Goal: Use online tool/utility

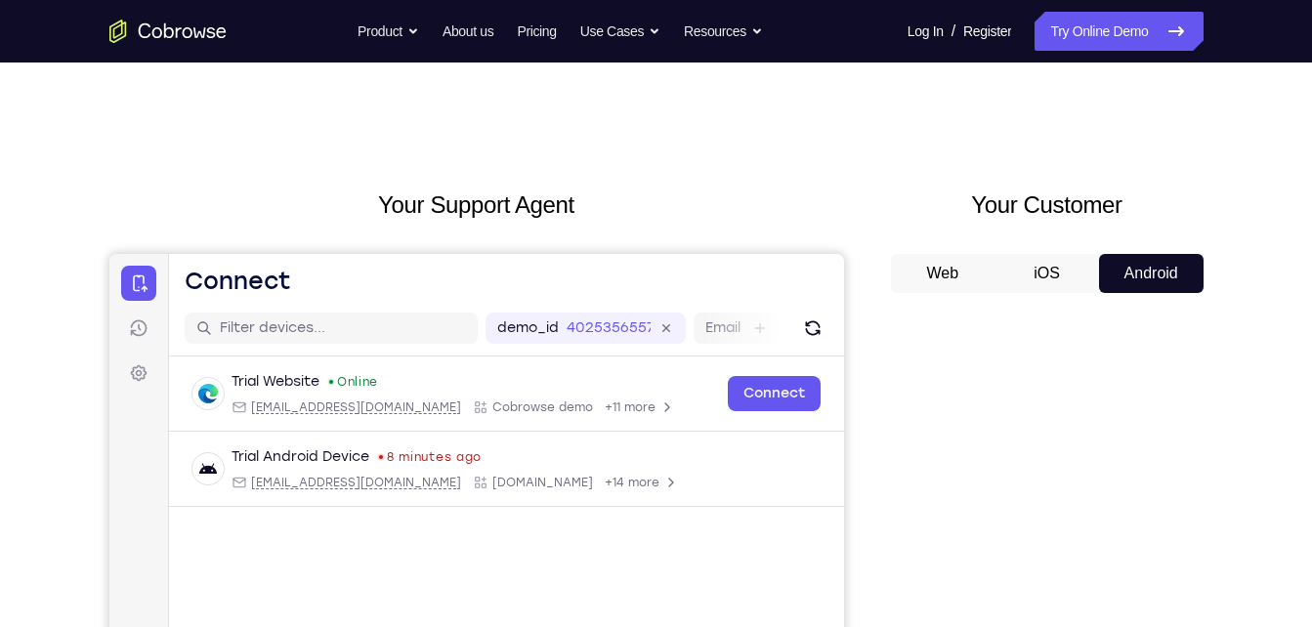
scroll to position [156, 0]
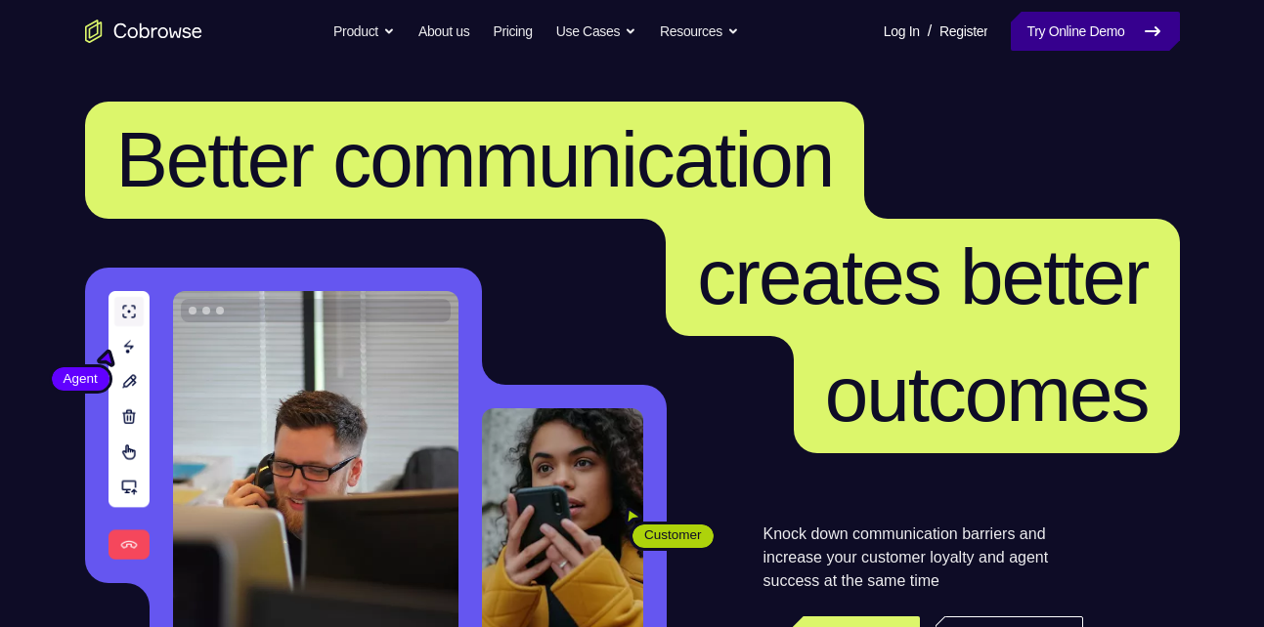
click at [1112, 38] on link "Try Online Demo" at bounding box center [1094, 31] width 168 height 39
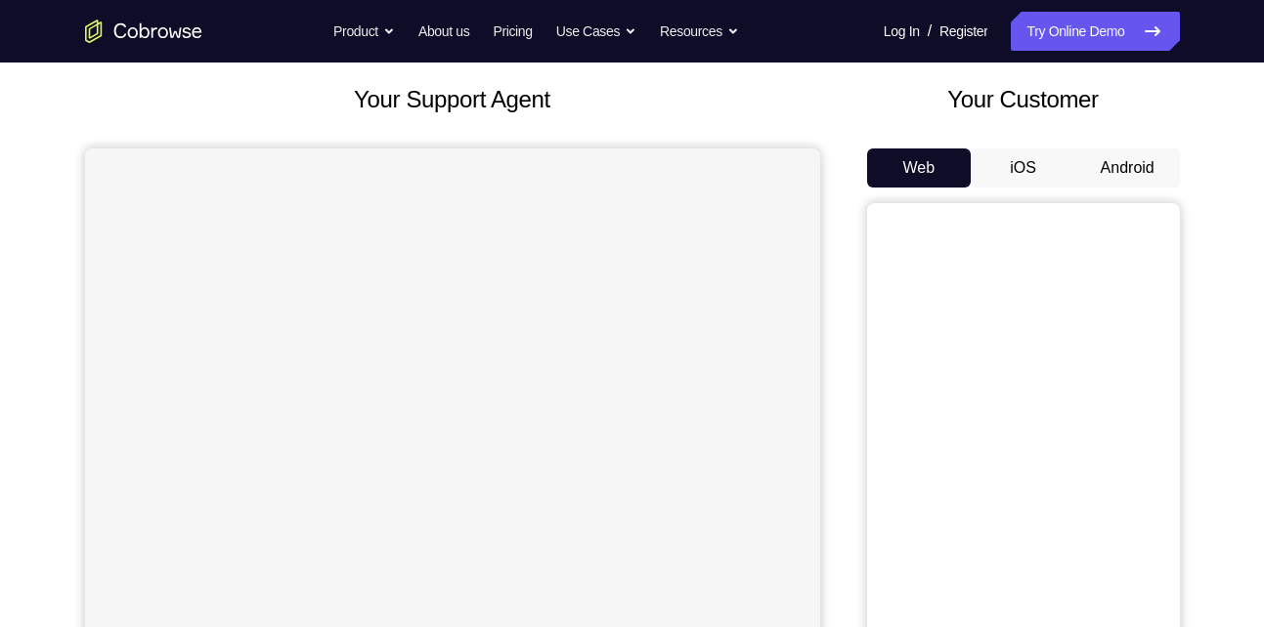
click at [1159, 166] on button "Android" at bounding box center [1127, 168] width 105 height 39
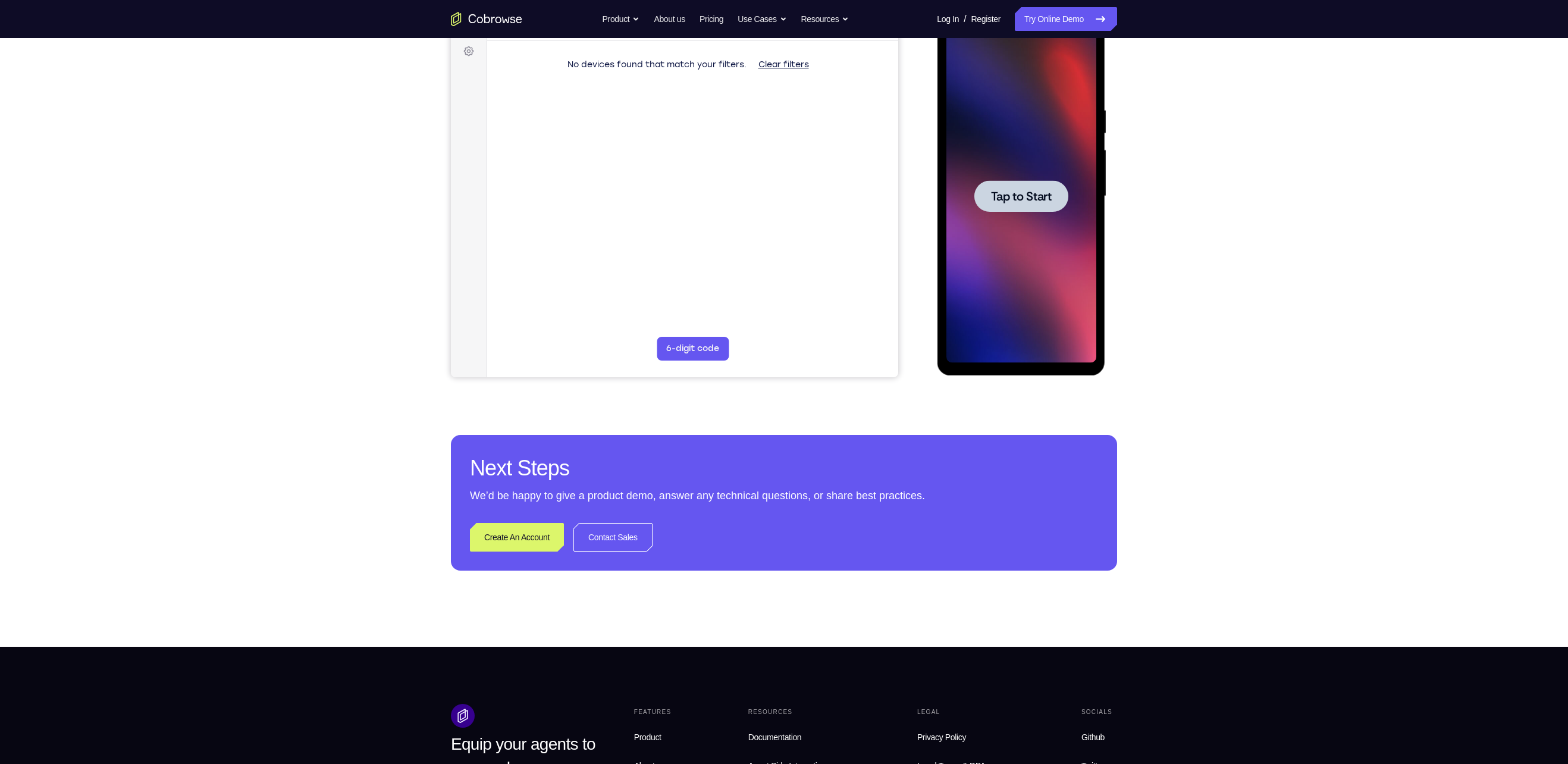
drag, startPoint x: 747, startPoint y: 11, endPoint x: 1150, endPoint y: 170, distance: 433.2
click at [769, 170] on div "Your Support Agent Your Customer Web iOS Android Next Steps We’d be happy to gi…" at bounding box center [784, 254] width 761 height 785
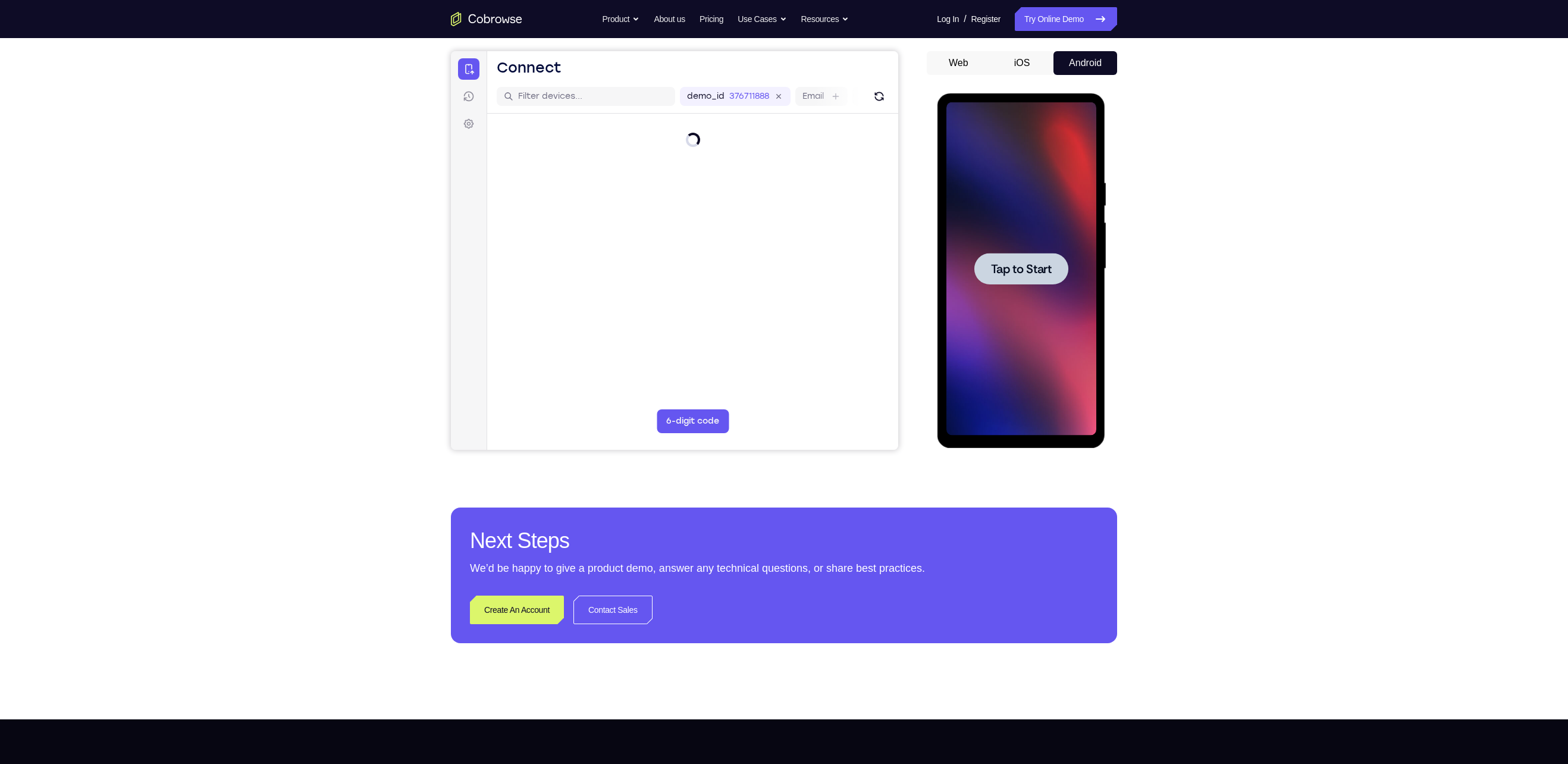
scroll to position [105, 0]
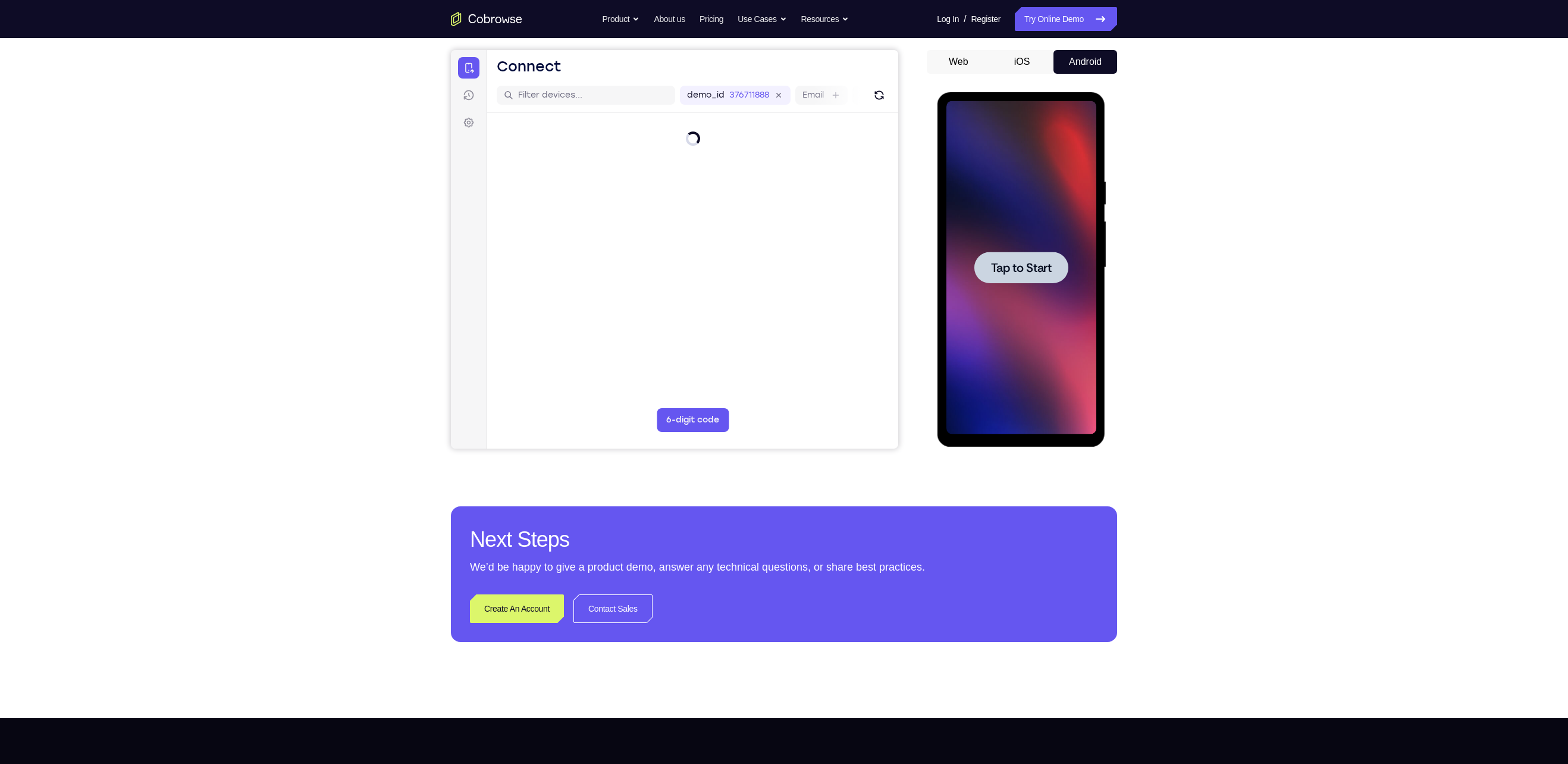
click at [769, 279] on div at bounding box center [1021, 267] width 94 height 32
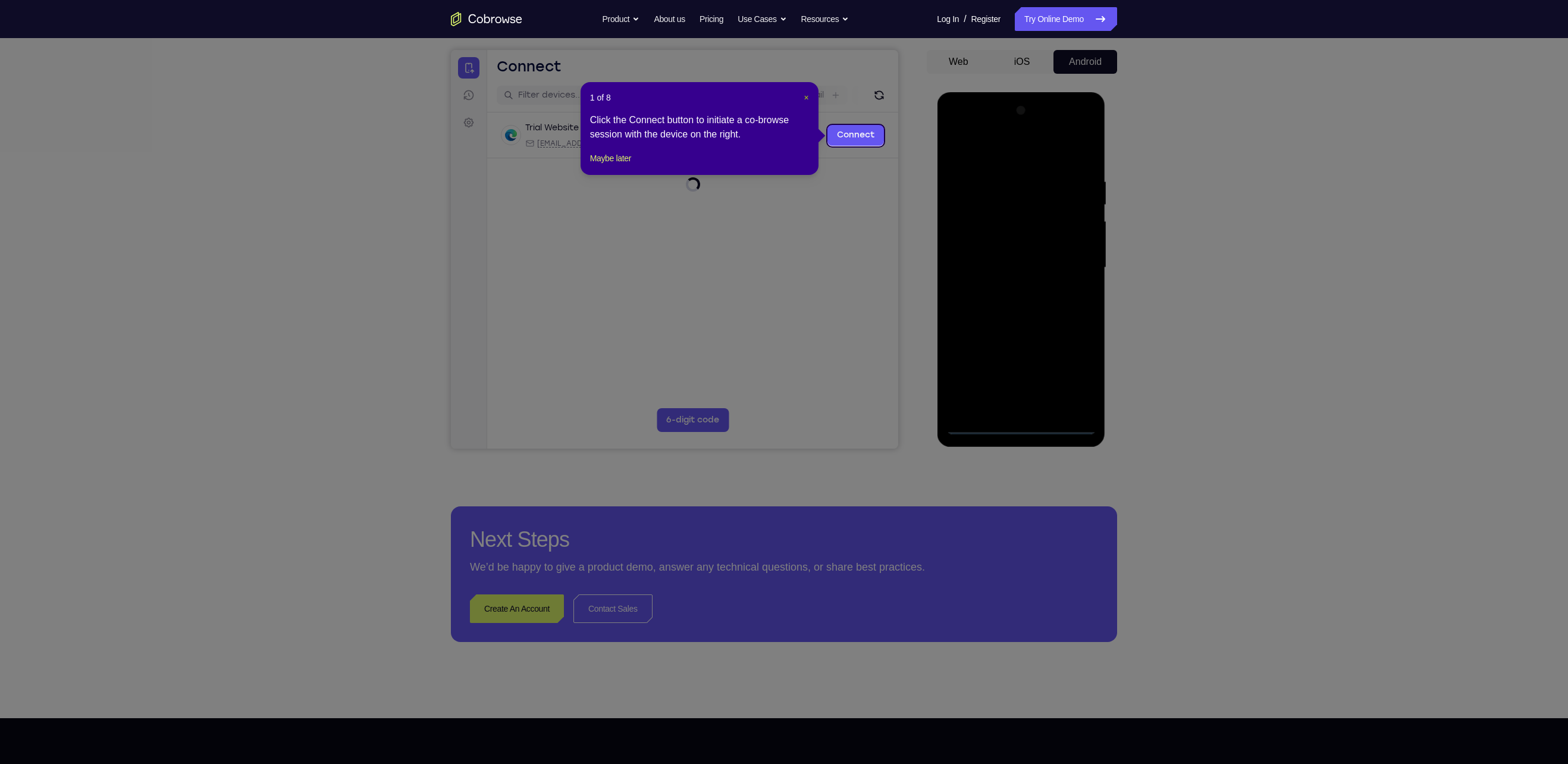
click at [769, 98] on span "×" at bounding box center [807, 97] width 5 height 10
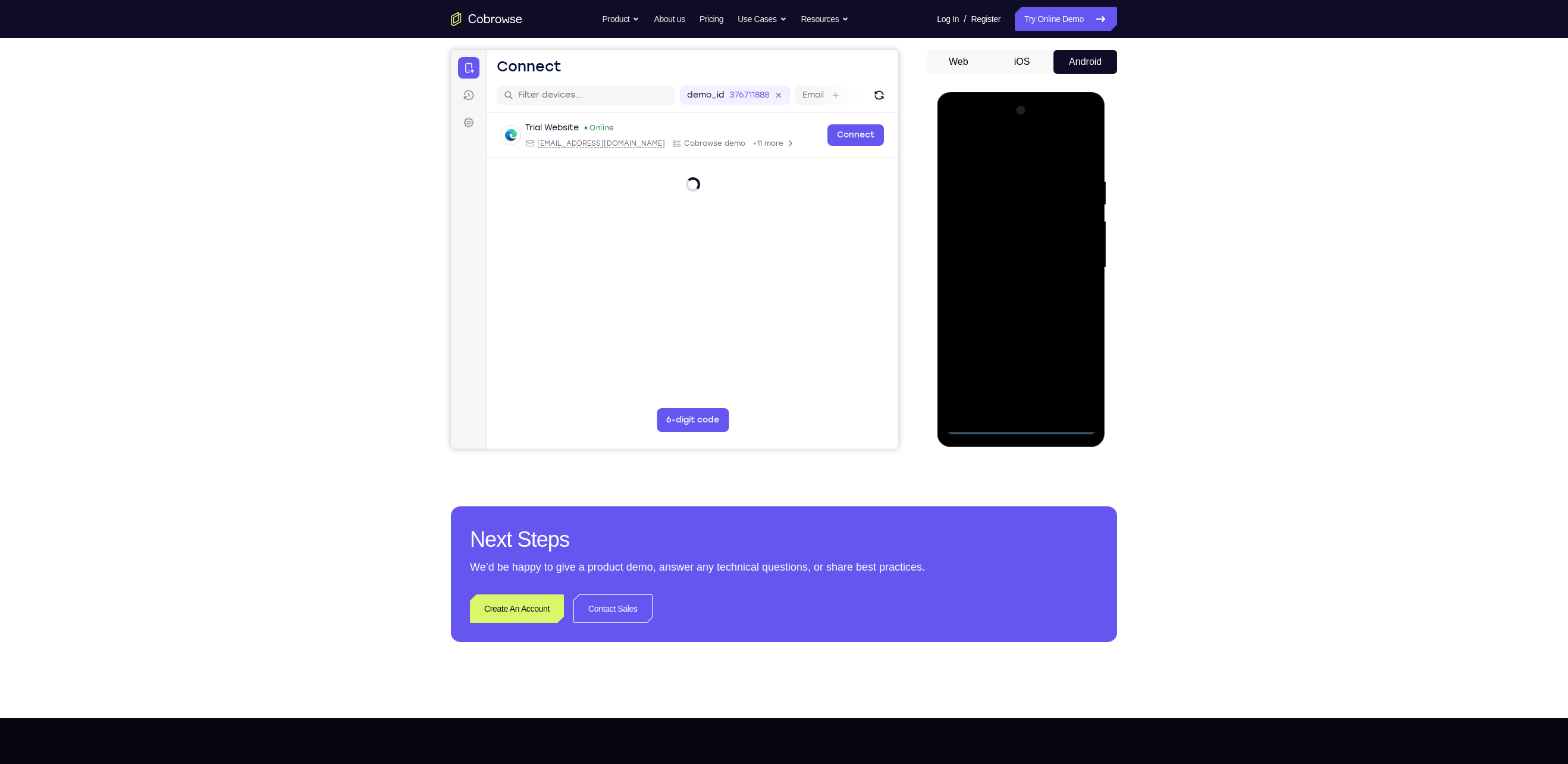
click at [769, 381] on div at bounding box center [1021, 267] width 150 height 333
click at [769, 371] on div at bounding box center [1021, 267] width 150 height 333
click at [769, 147] on div at bounding box center [1021, 267] width 150 height 333
click at [769, 266] on div at bounding box center [1021, 267] width 150 height 333
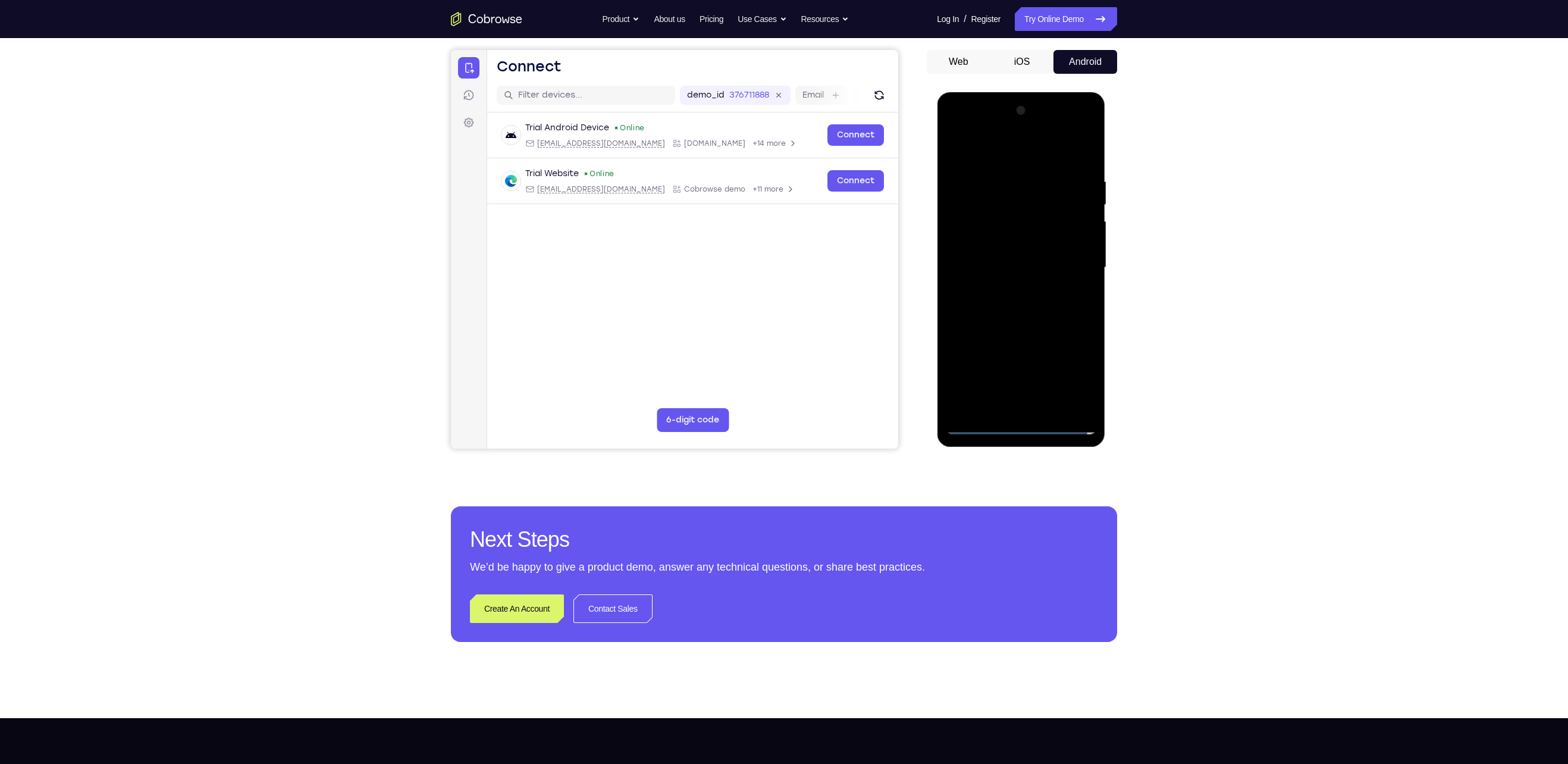
click at [769, 381] on div at bounding box center [1021, 267] width 150 height 333
click at [769, 326] on div at bounding box center [1021, 267] width 150 height 333
click at [769, 328] on div at bounding box center [1021, 267] width 150 height 333
click at [769, 213] on div at bounding box center [1021, 267] width 150 height 333
click at [769, 247] on div at bounding box center [1021, 267] width 150 height 333
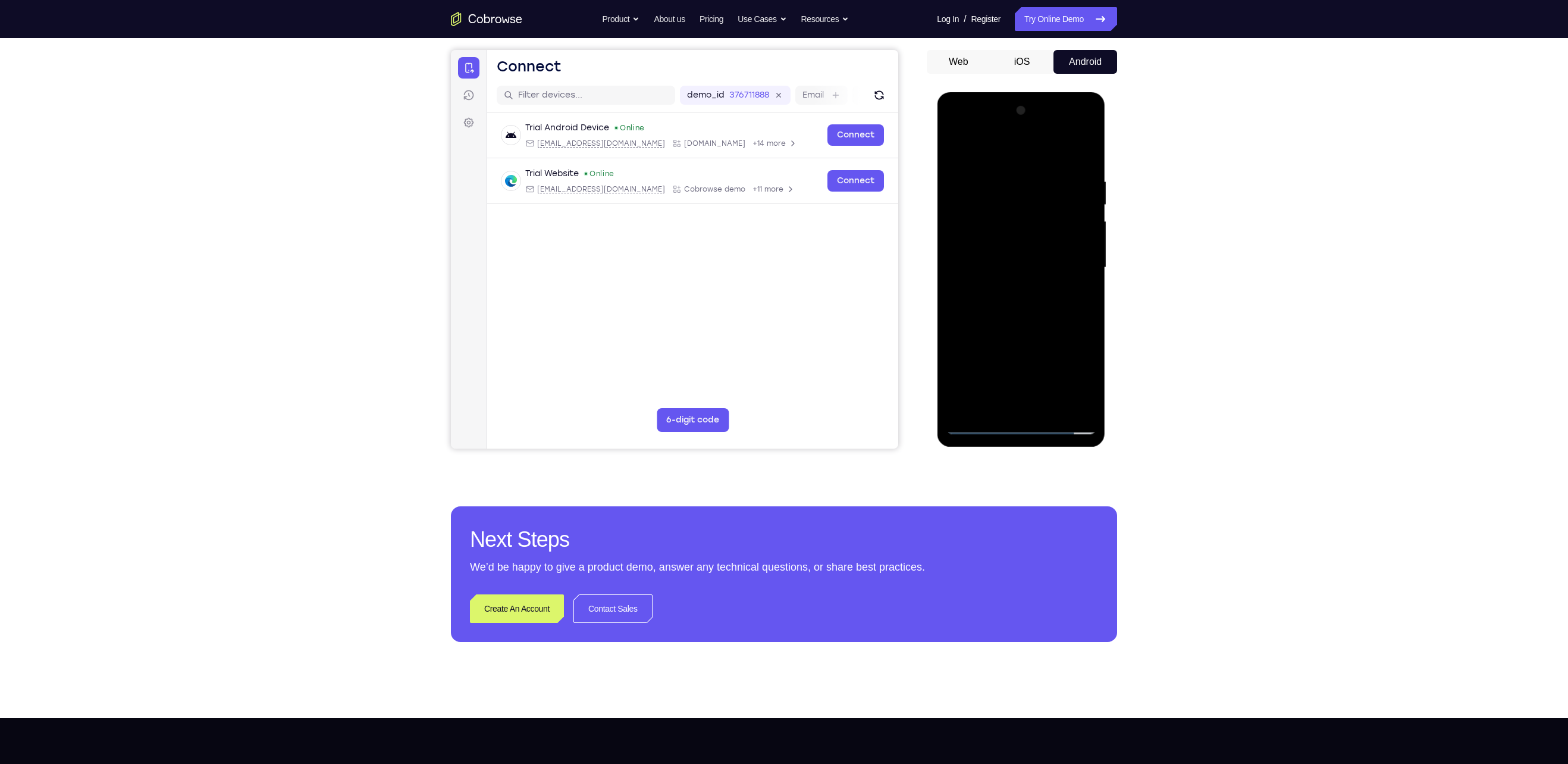
click at [769, 381] on div at bounding box center [1021, 267] width 150 height 333
click at [769, 210] on div at bounding box center [1021, 267] width 150 height 333
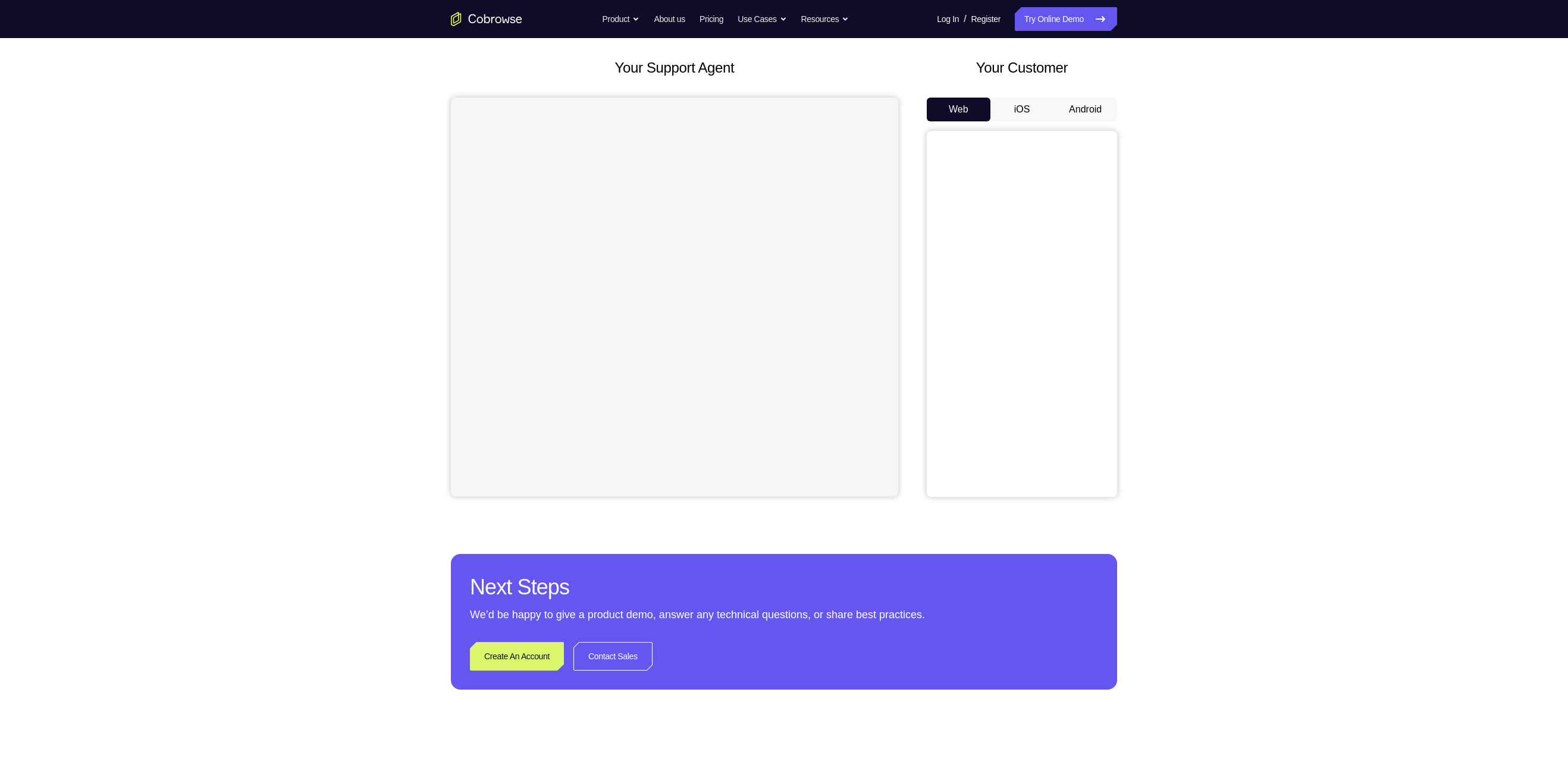
scroll to position [54, 0]
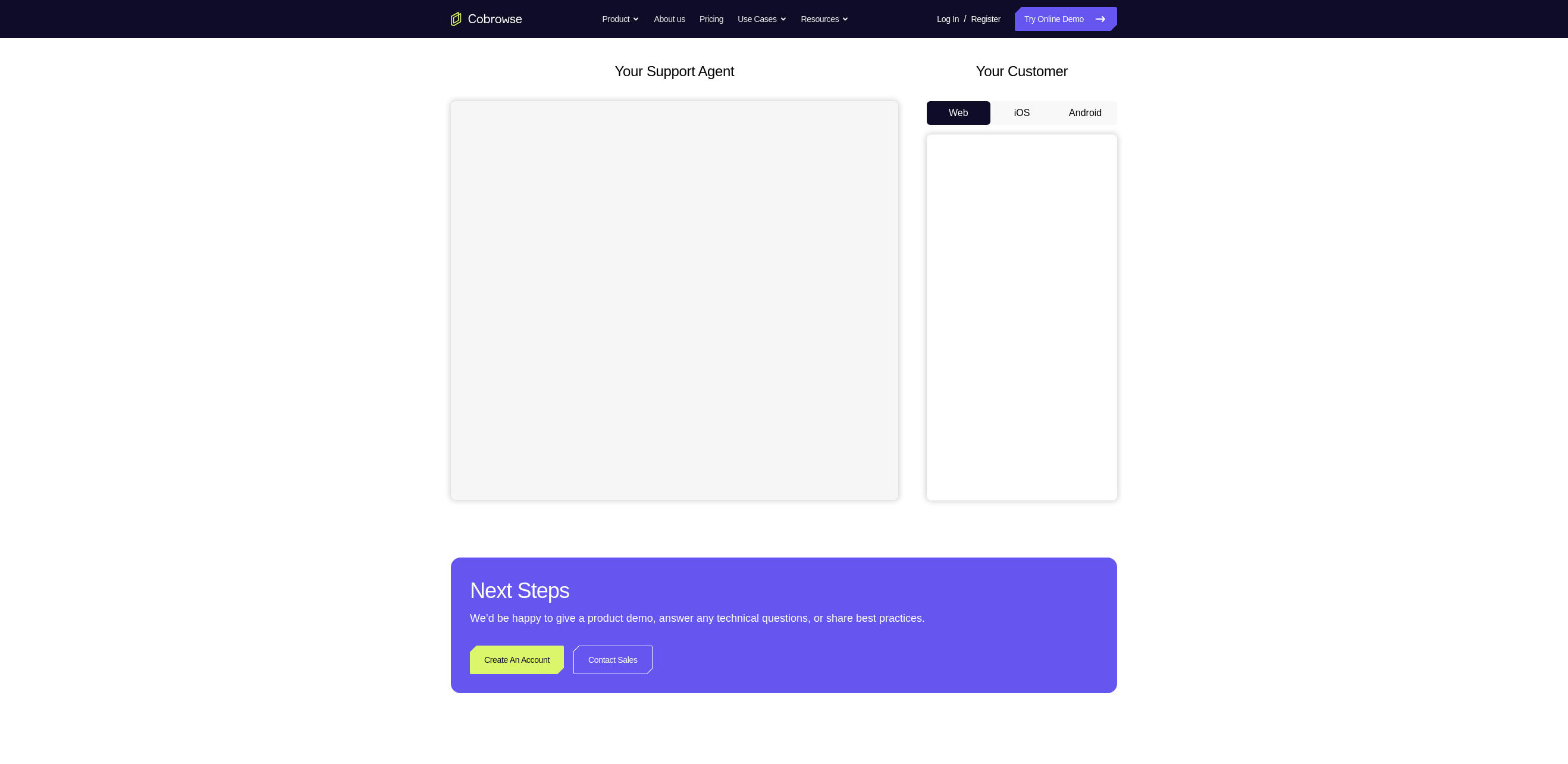
click at [1055, 111] on button "Android" at bounding box center [1085, 113] width 64 height 24
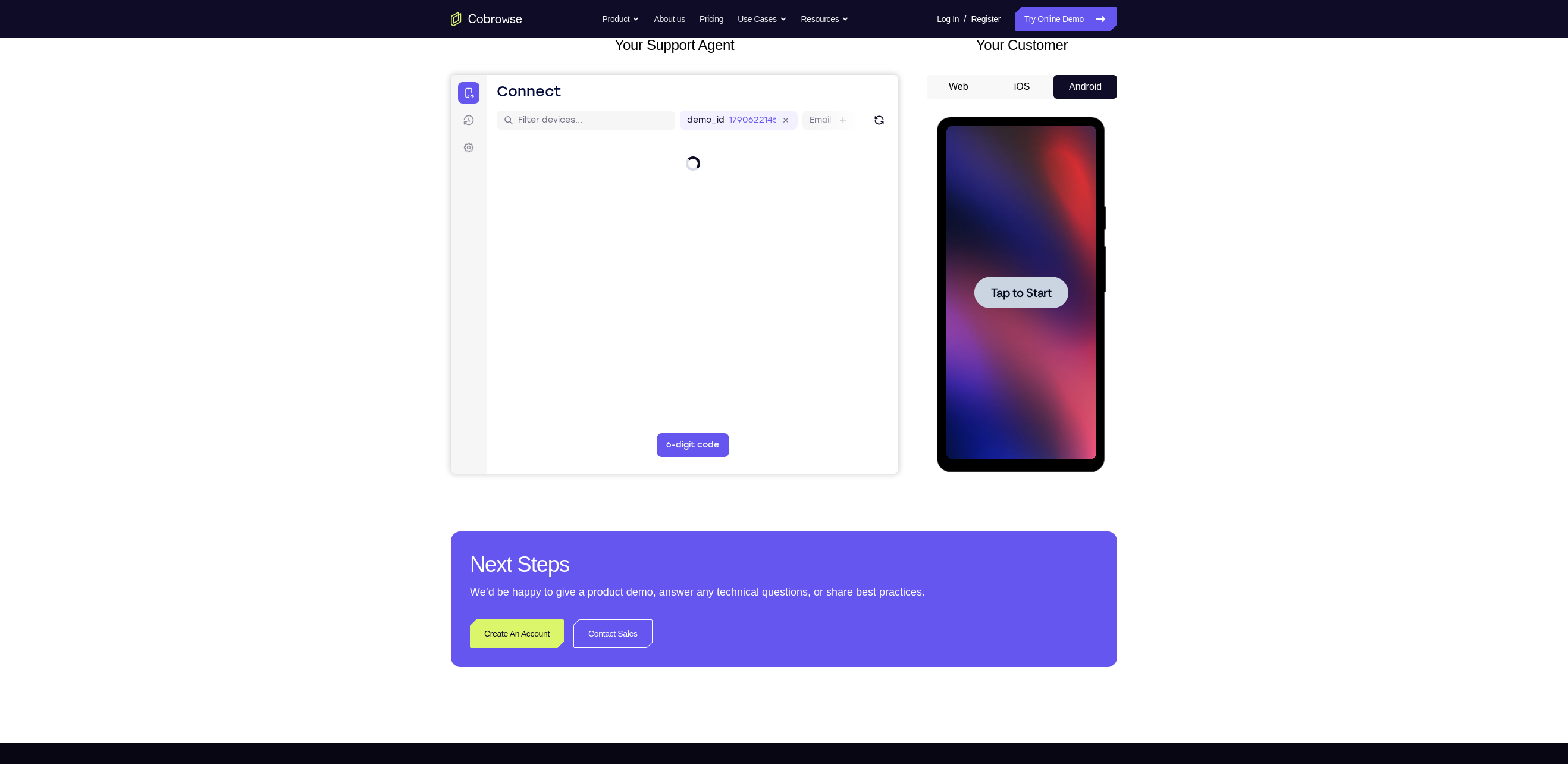
scroll to position [0, 0]
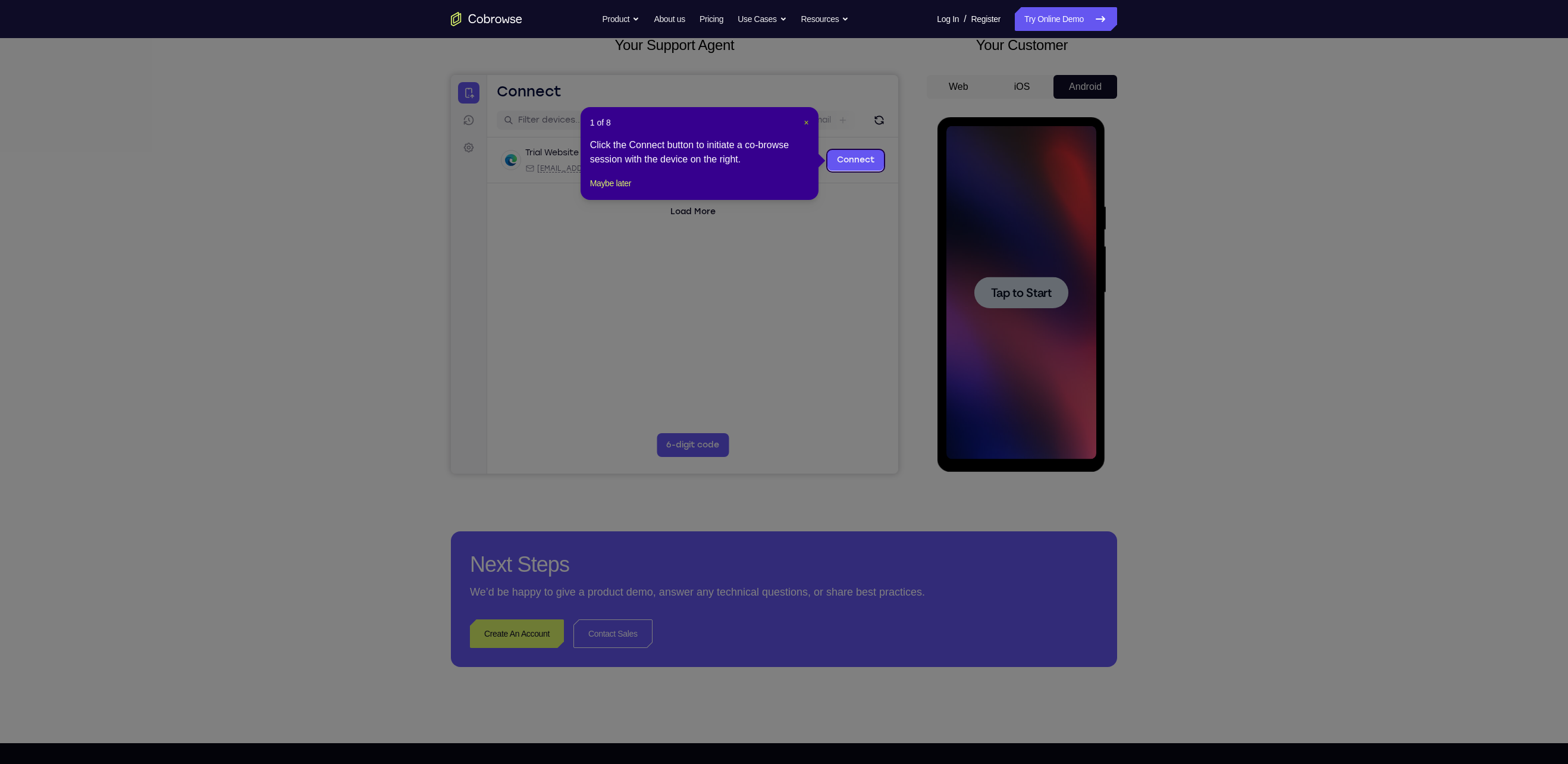
click at [804, 121] on span "×" at bounding box center [807, 122] width 5 height 10
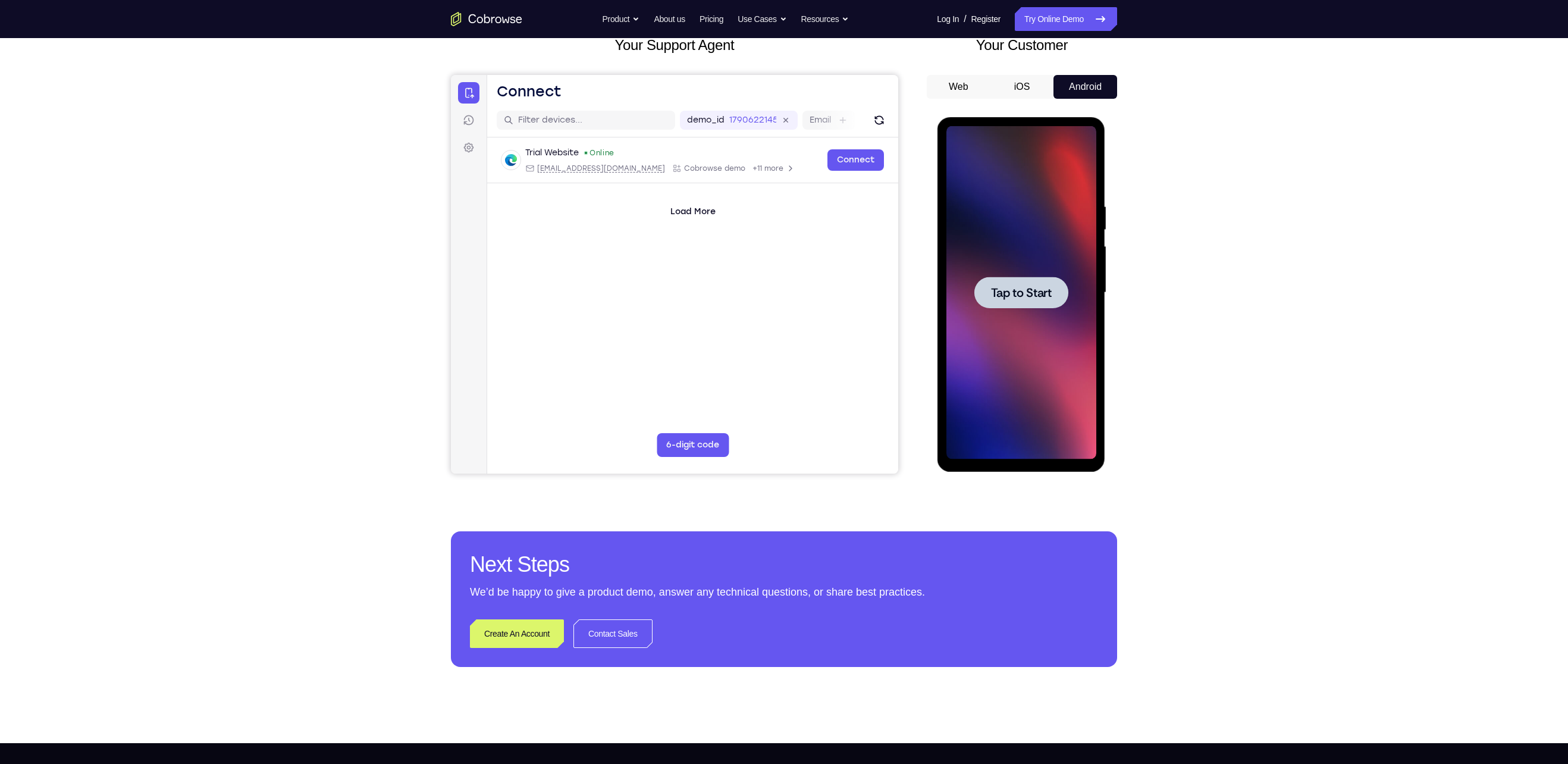
click at [1015, 302] on div at bounding box center [1021, 292] width 94 height 32
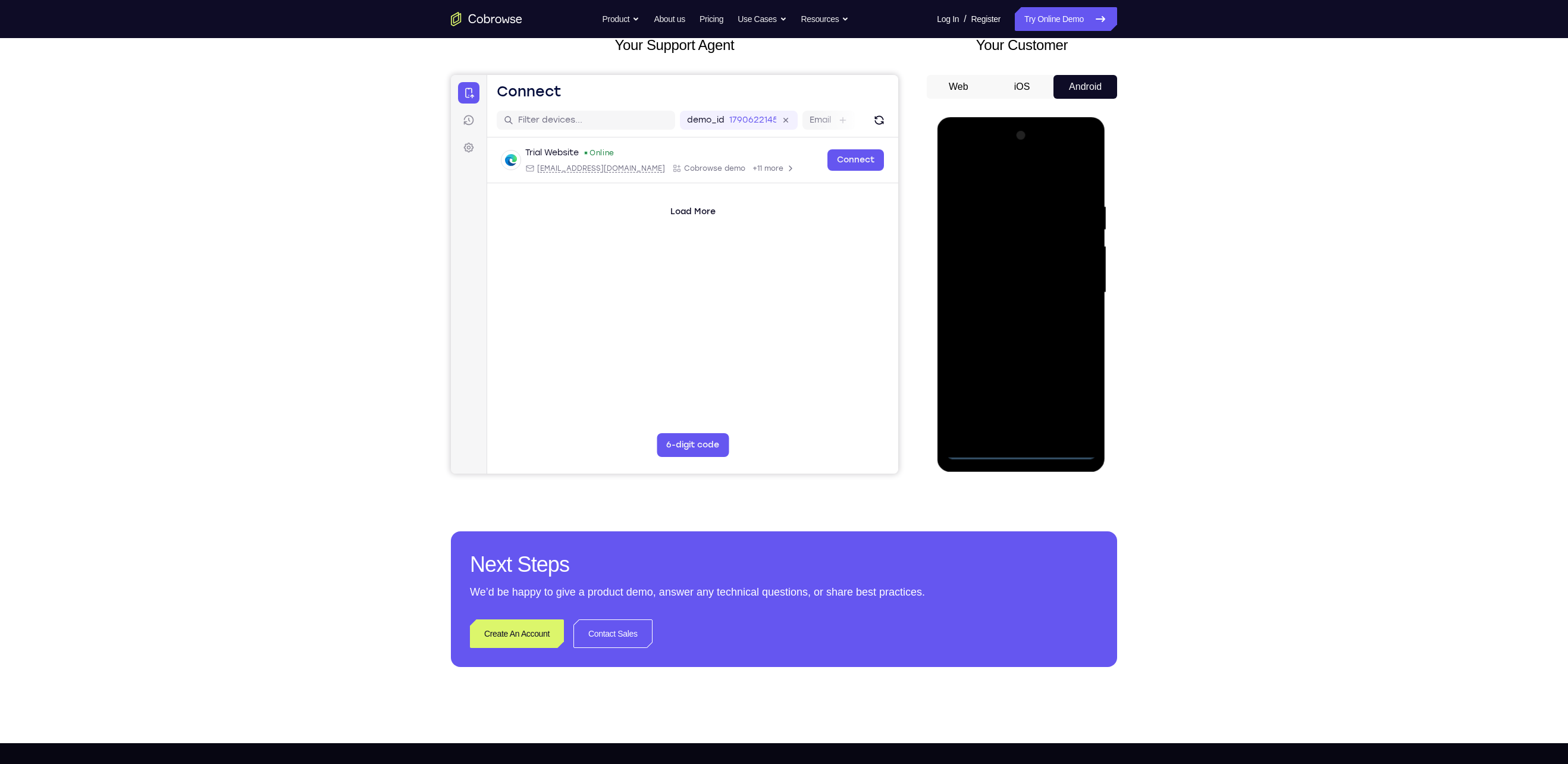
click at [1017, 453] on div at bounding box center [1021, 292] width 150 height 333
click at [1067, 402] on div at bounding box center [1021, 292] width 150 height 333
click at [998, 183] on div at bounding box center [1021, 292] width 150 height 333
click at [1069, 287] on div at bounding box center [1021, 292] width 150 height 333
click at [1010, 314] on div at bounding box center [1021, 292] width 150 height 333
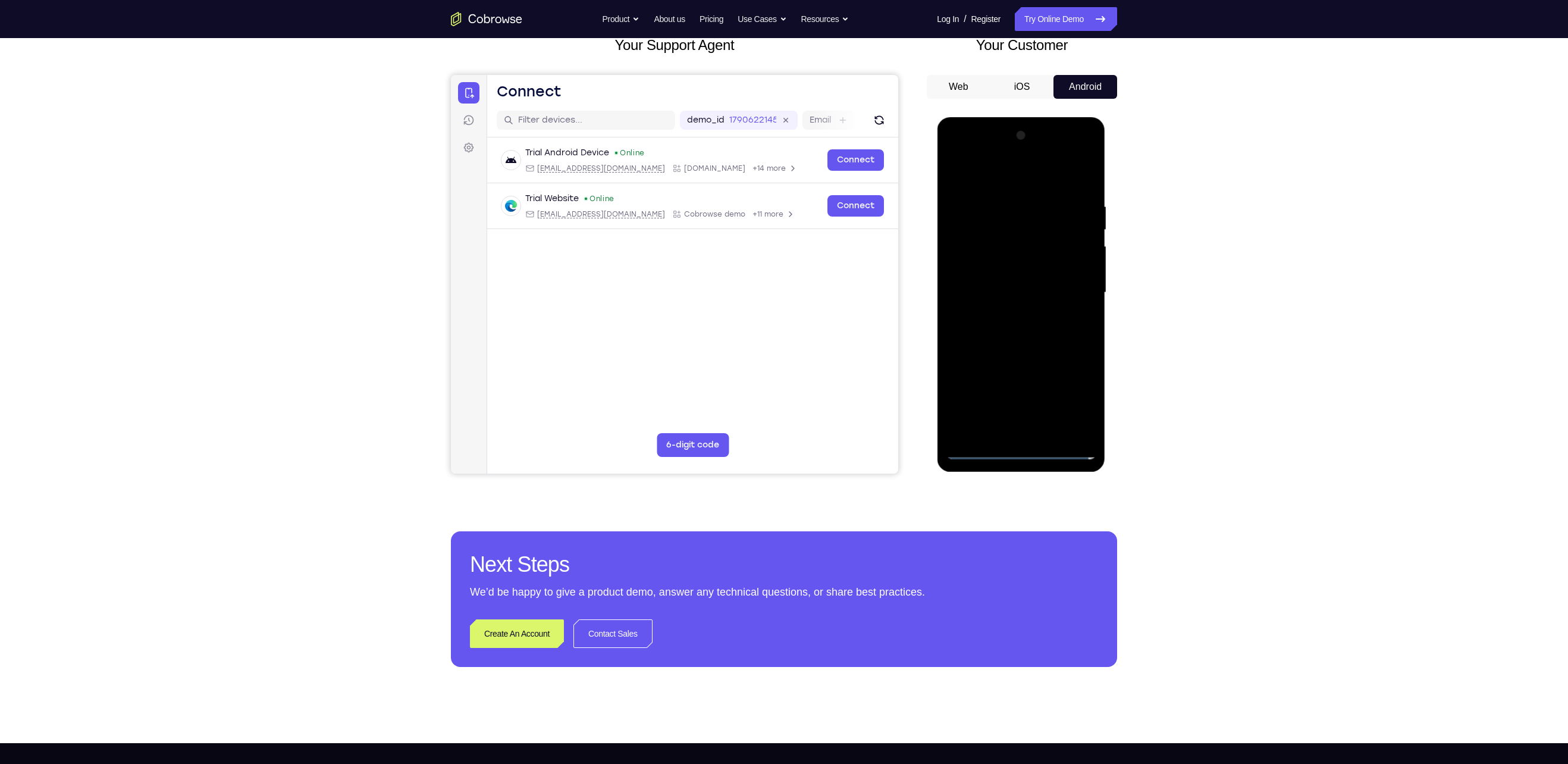
click at [1016, 348] on div at bounding box center [1021, 292] width 150 height 333
click at [1048, 235] on div at bounding box center [1021, 292] width 150 height 333
click at [1021, 261] on div at bounding box center [1021, 292] width 150 height 333
click at [1018, 275] on div at bounding box center [1021, 292] width 150 height 333
click at [970, 431] on div at bounding box center [1021, 292] width 150 height 333
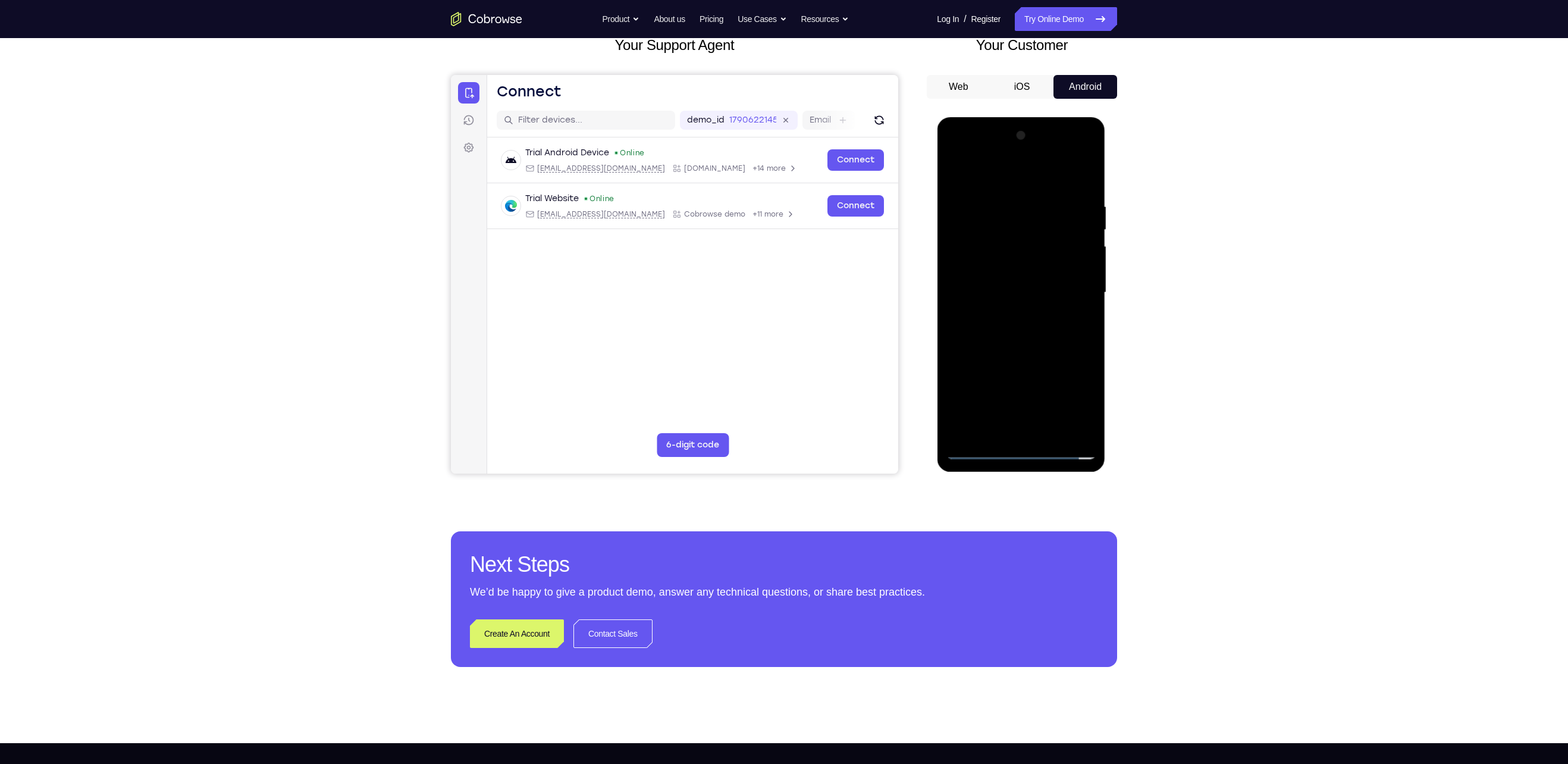
click at [1008, 324] on div at bounding box center [1021, 292] width 150 height 333
click at [955, 178] on div at bounding box center [1021, 292] width 150 height 333
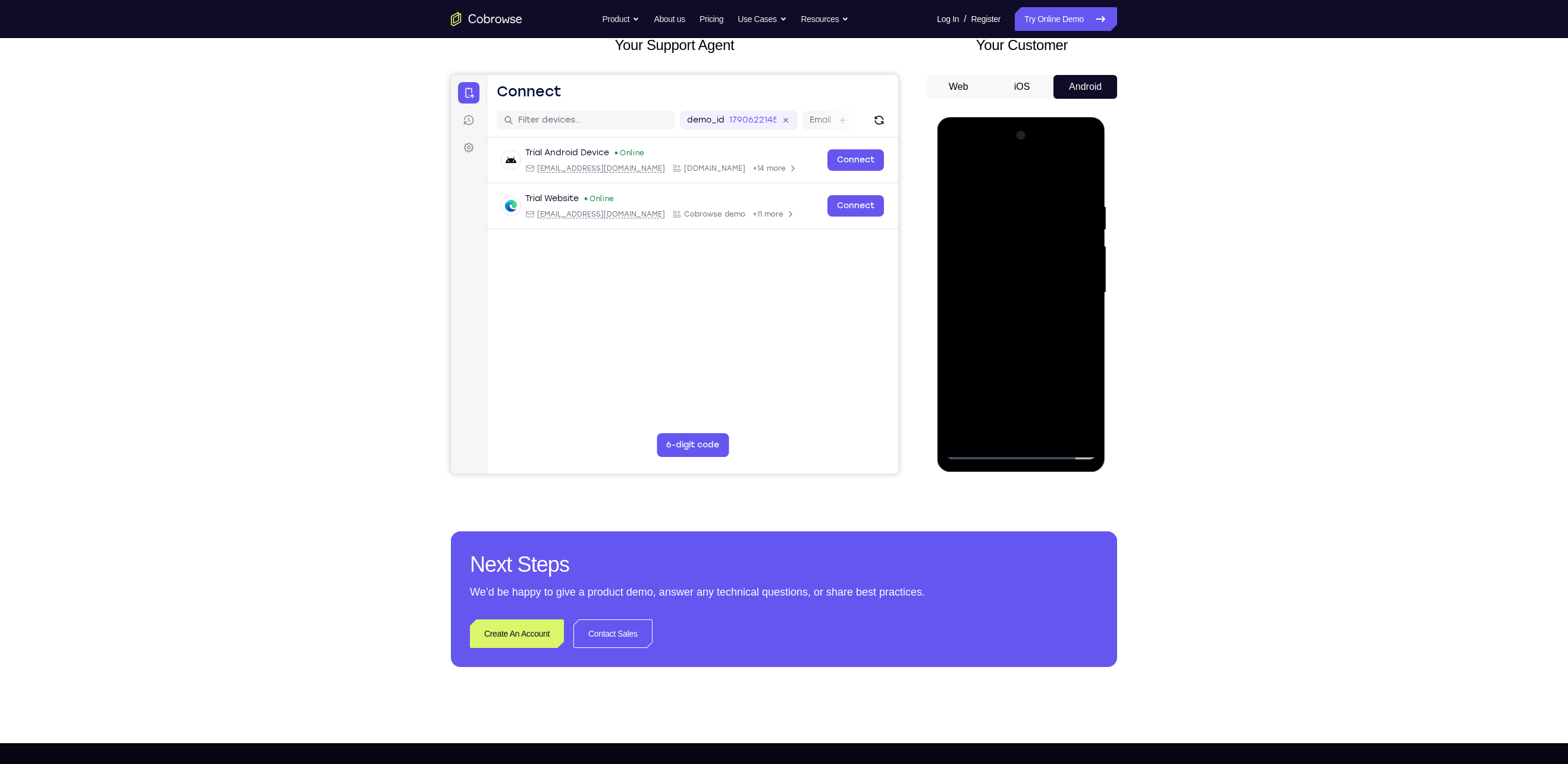
click at [955, 178] on div at bounding box center [1021, 292] width 150 height 333
click at [1004, 163] on div at bounding box center [1021, 292] width 150 height 333
